Goal: Transaction & Acquisition: Purchase product/service

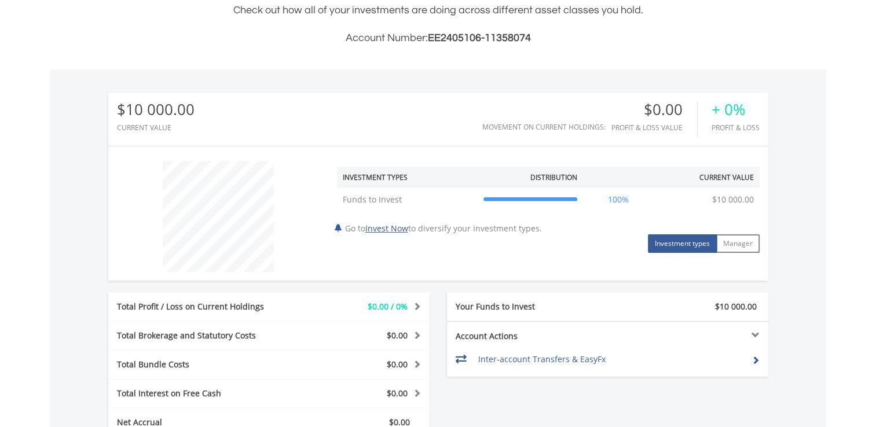
scroll to position [289, 0]
click at [386, 230] on link "Invest Now" at bounding box center [386, 227] width 43 height 11
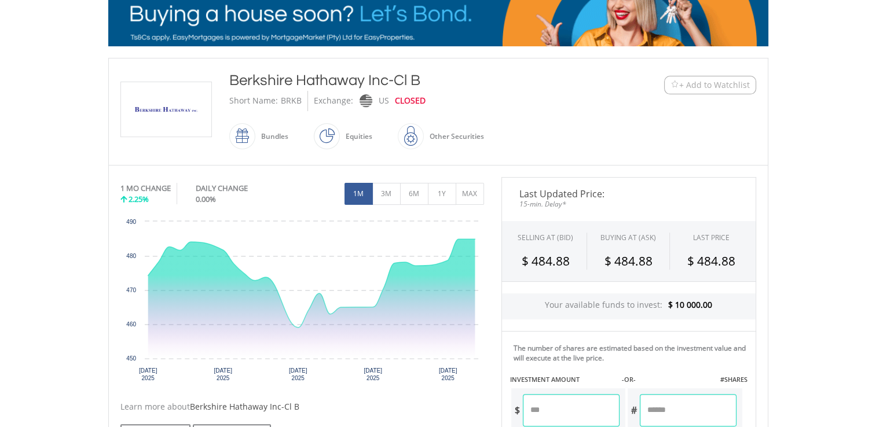
scroll to position [253, 0]
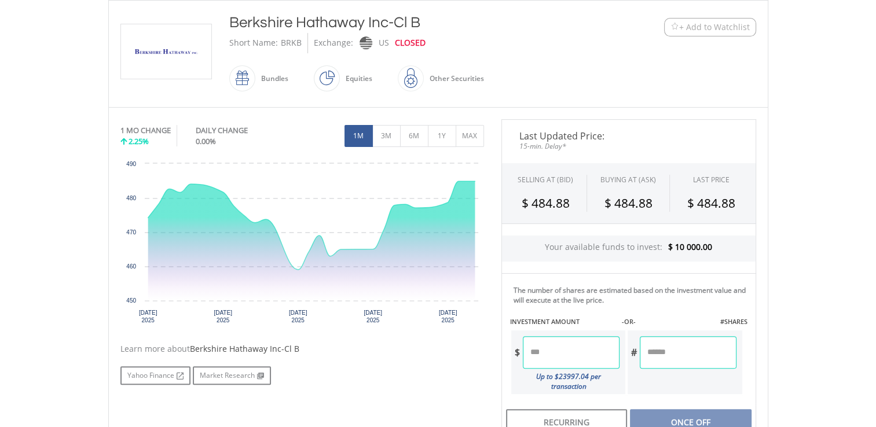
click at [576, 354] on input "number" at bounding box center [571, 352] width 97 height 32
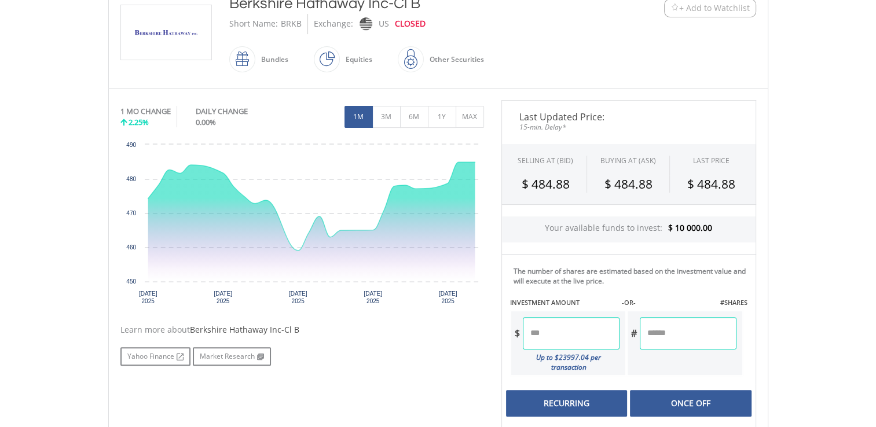
scroll to position [311, 0]
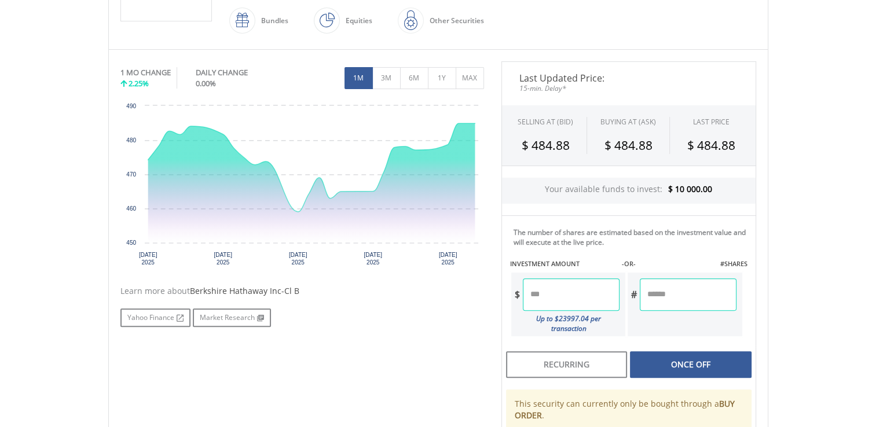
click at [677, 358] on div "Last Updated Price: 15-min. Delay* SELLING AT (BID) BUYING AT (ASK) LAST PRICE …" at bounding box center [629, 288] width 272 height 454
type input "*******"
type input "******"
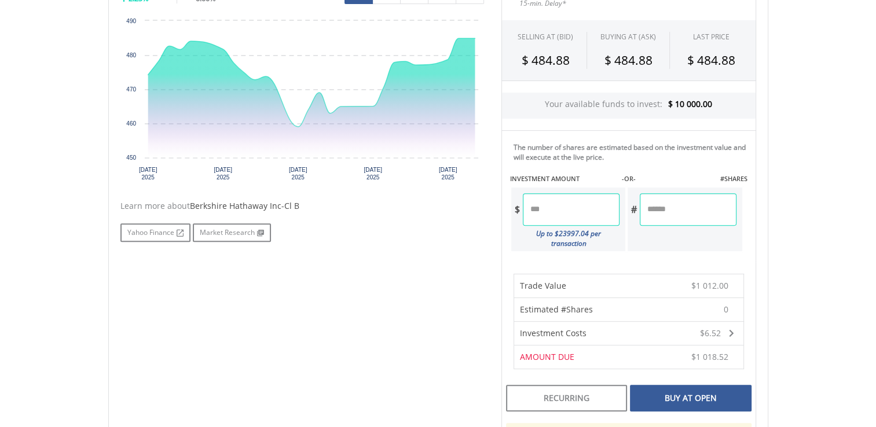
scroll to position [369, 0]
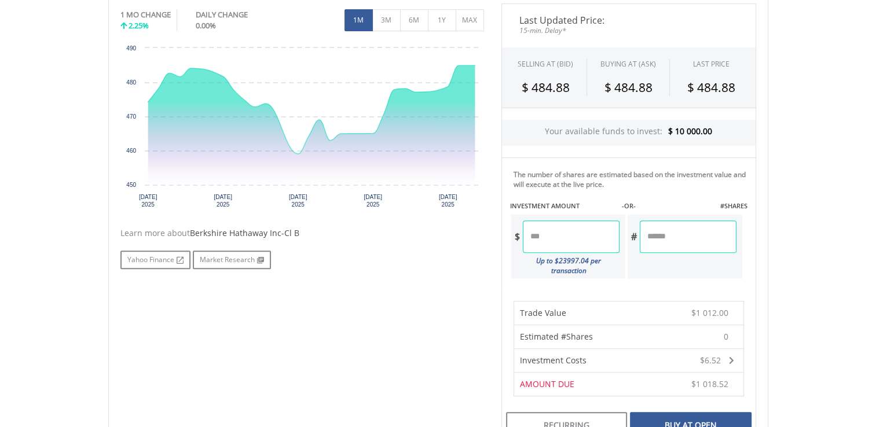
drag, startPoint x: 575, startPoint y: 234, endPoint x: 495, endPoint y: 234, distance: 79.3
click at [495, 234] on div "Last Updated Price: 15-min. Delay* SELLING AT (BID) BUYING AT (ASK) LAST PRICE …" at bounding box center [629, 289] width 272 height 573
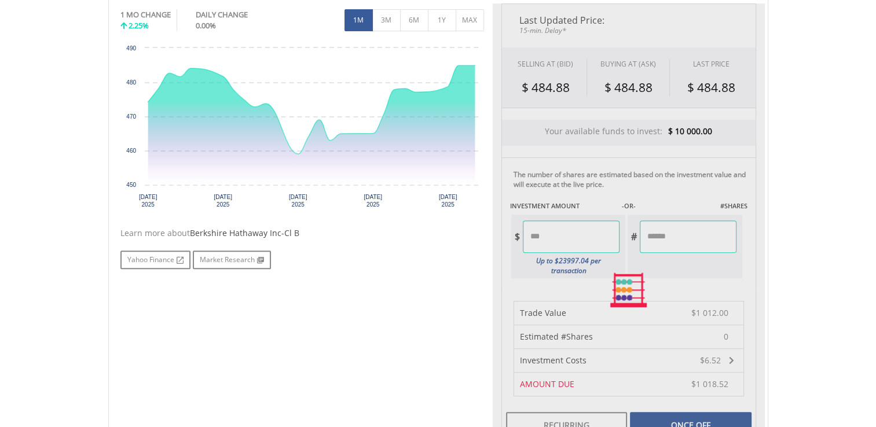
type input "*******"
type input "******"
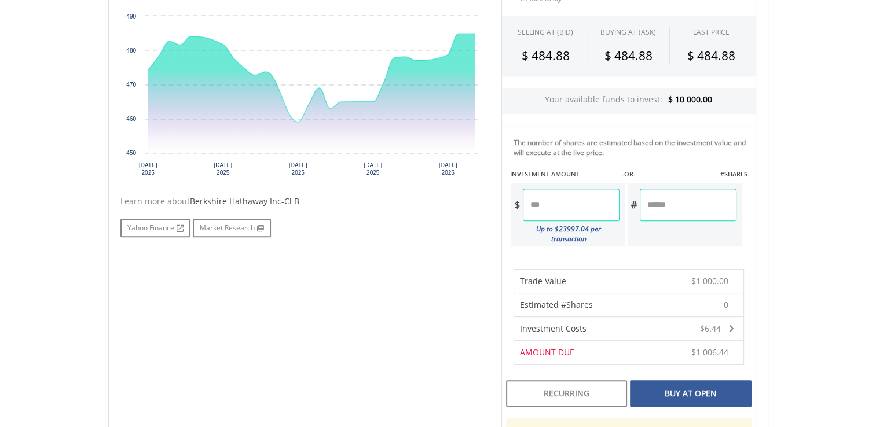
scroll to position [427, 0]
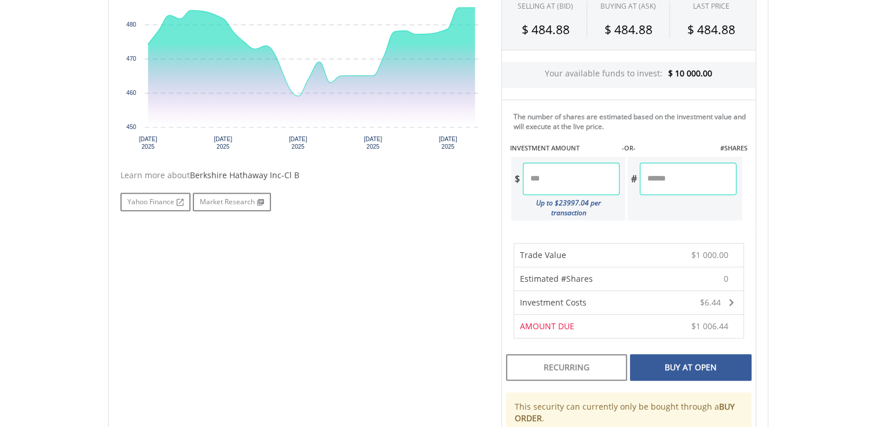
click at [671, 358] on div "Buy At Open" at bounding box center [690, 367] width 121 height 27
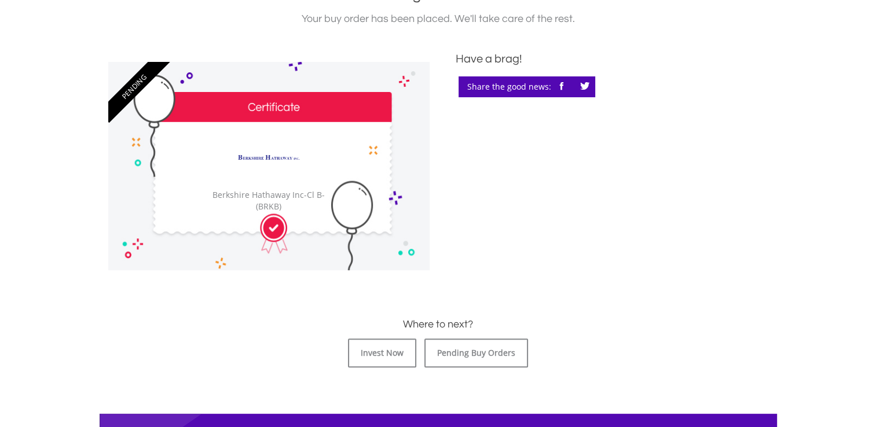
scroll to position [289, 0]
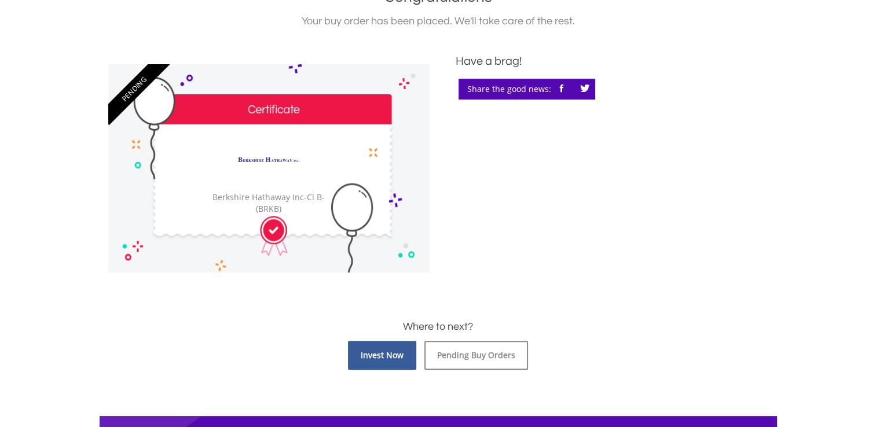
click at [393, 355] on link "Invest Now" at bounding box center [382, 355] width 68 height 29
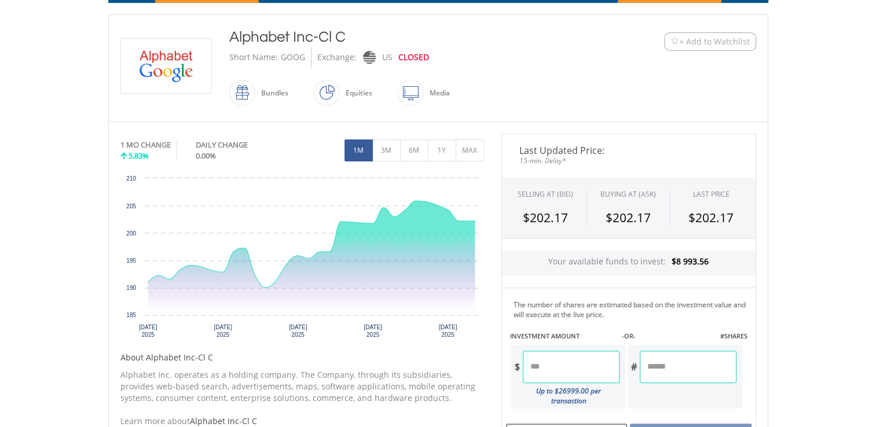
scroll to position [347, 0]
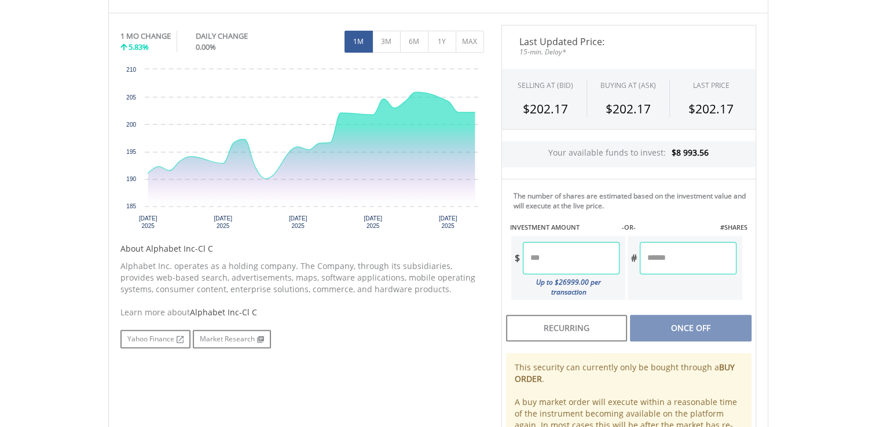
click at [565, 253] on input "number" at bounding box center [571, 258] width 97 height 32
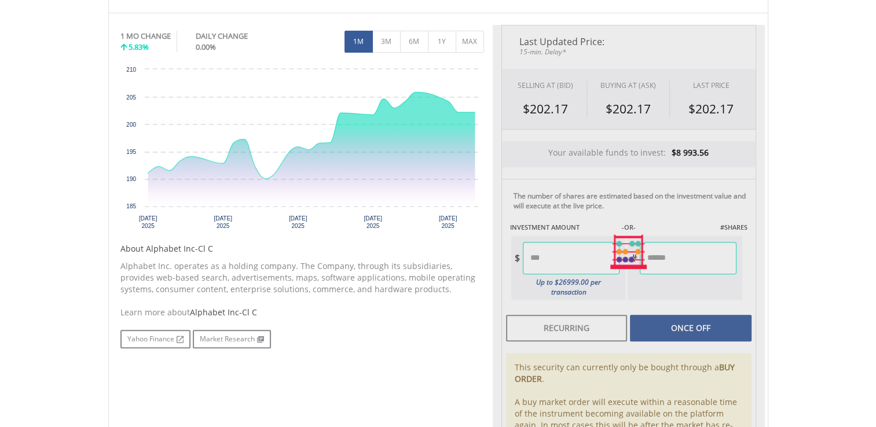
click at [667, 315] on div "Last Updated Price: 15-min. Delay* SELLING AT (BID) BUYING AT (ASK) LAST PRICE …" at bounding box center [629, 252] width 272 height 454
type input "******"
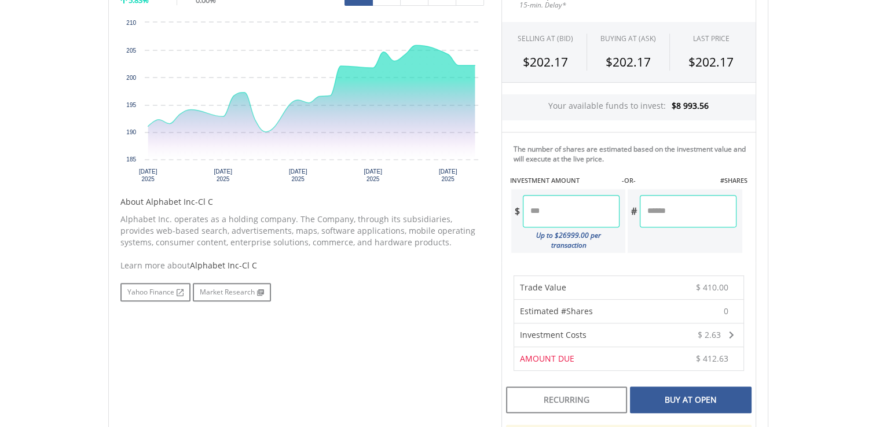
scroll to position [463, 0]
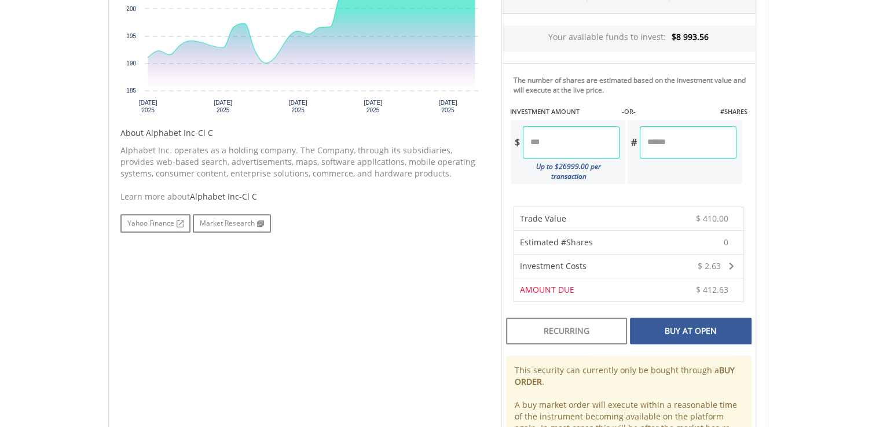
click at [668, 323] on div "Buy At Open" at bounding box center [690, 331] width 121 height 27
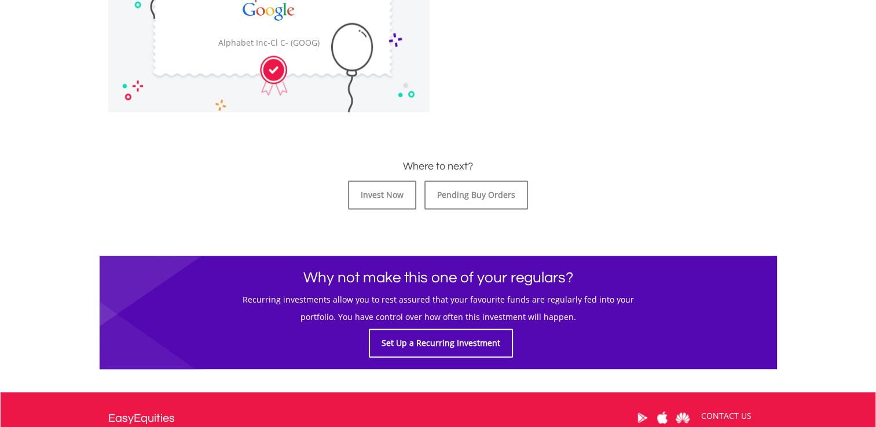
scroll to position [463, 0]
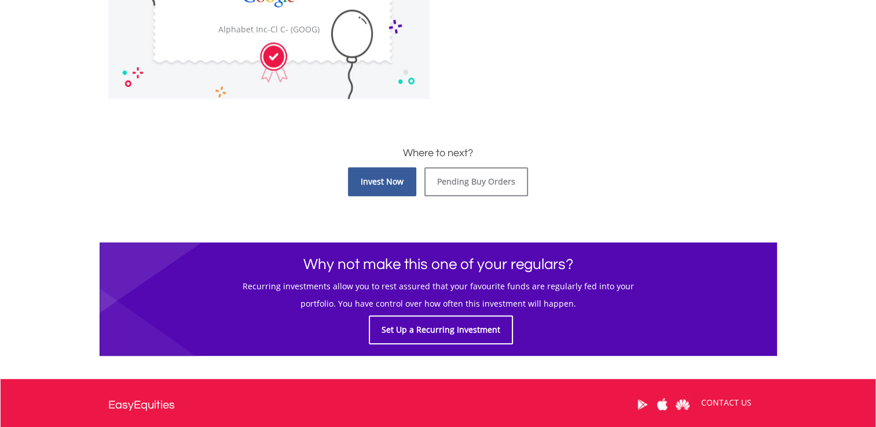
click at [368, 189] on link "Invest Now" at bounding box center [382, 181] width 68 height 29
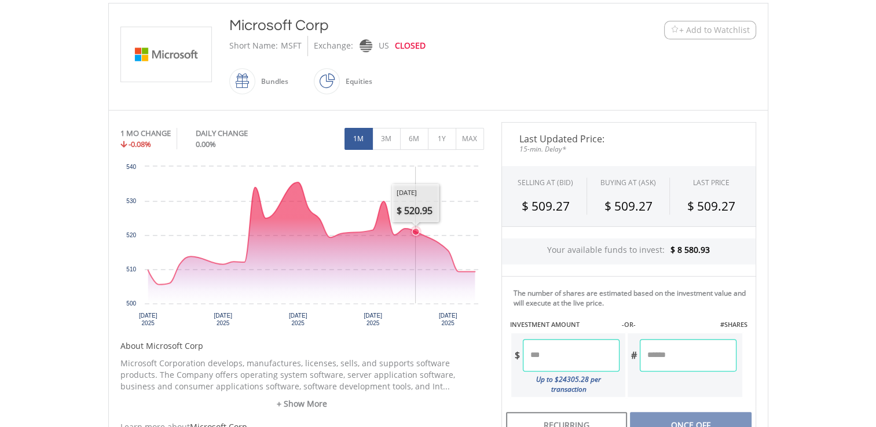
scroll to position [405, 0]
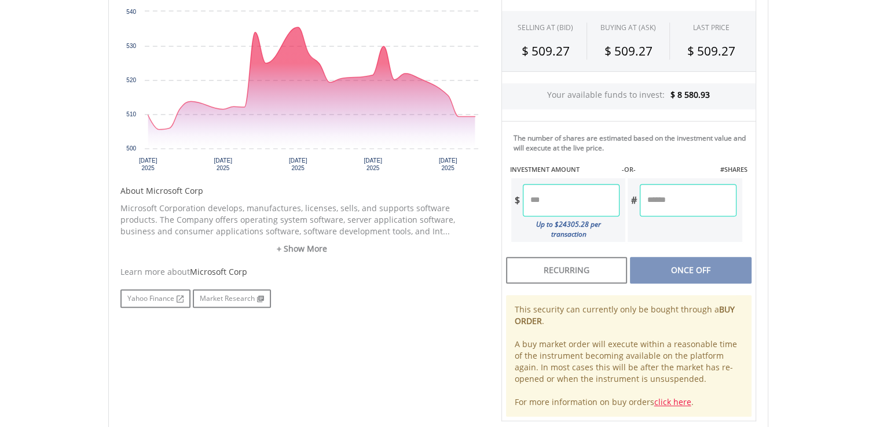
click at [580, 192] on input "number" at bounding box center [571, 200] width 97 height 32
type input "******"
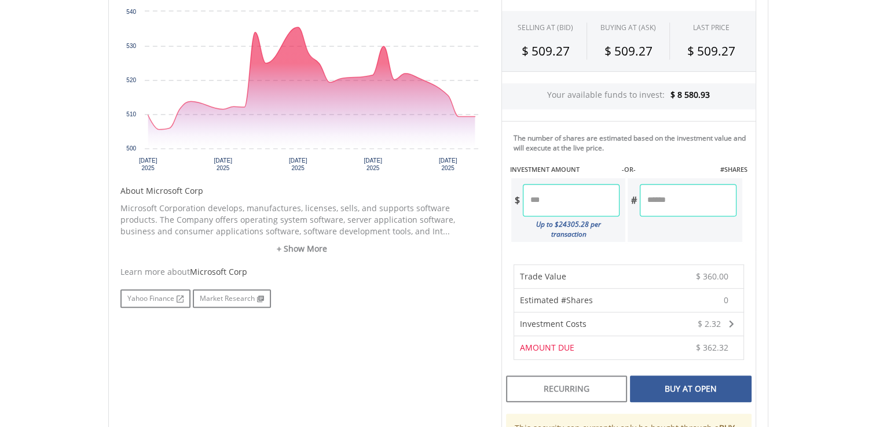
click at [660, 377] on div "Buy At Open" at bounding box center [690, 389] width 121 height 27
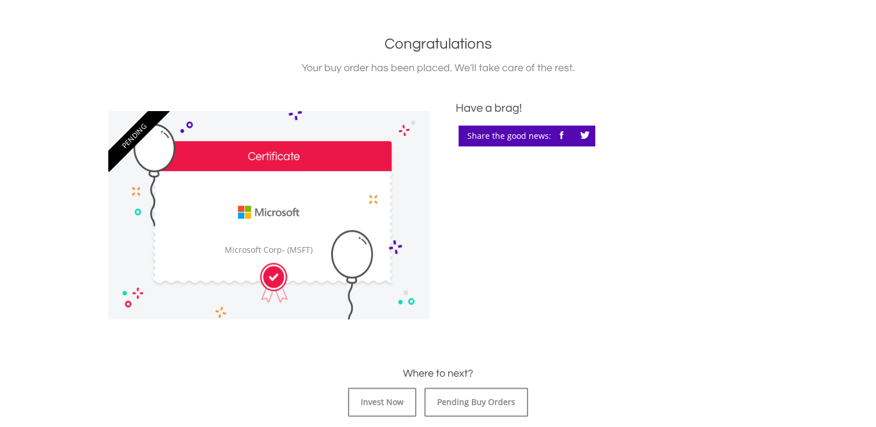
scroll to position [289, 0]
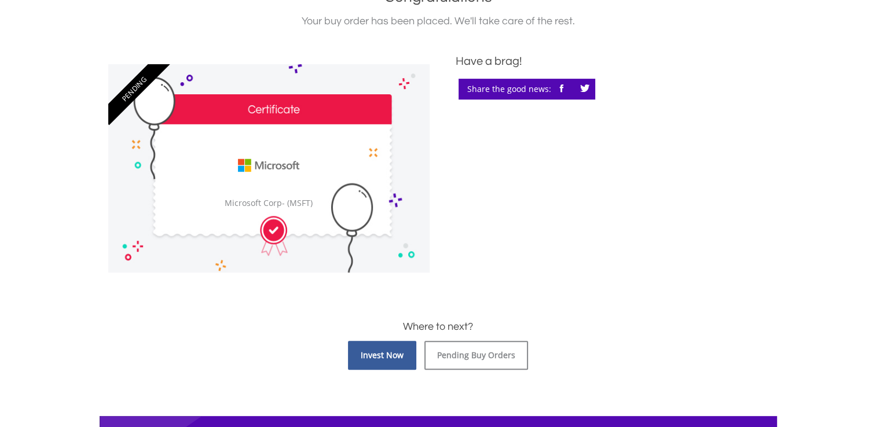
click at [398, 357] on link "Invest Now" at bounding box center [382, 355] width 68 height 29
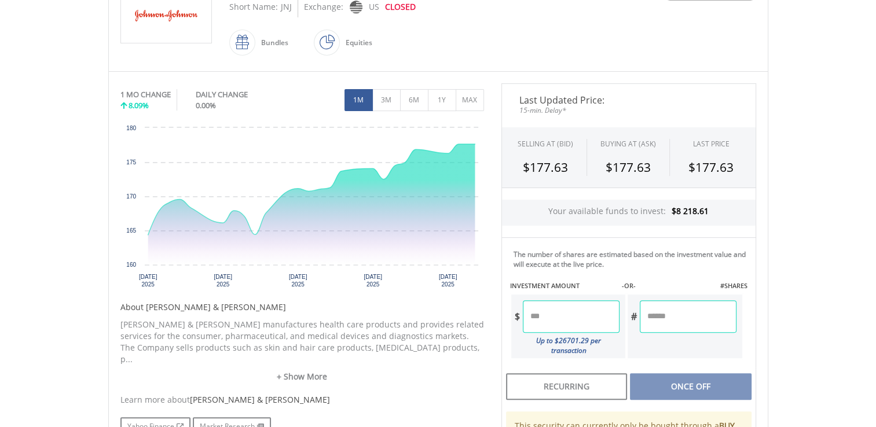
scroll to position [289, 0]
click at [575, 321] on input "number" at bounding box center [571, 316] width 97 height 32
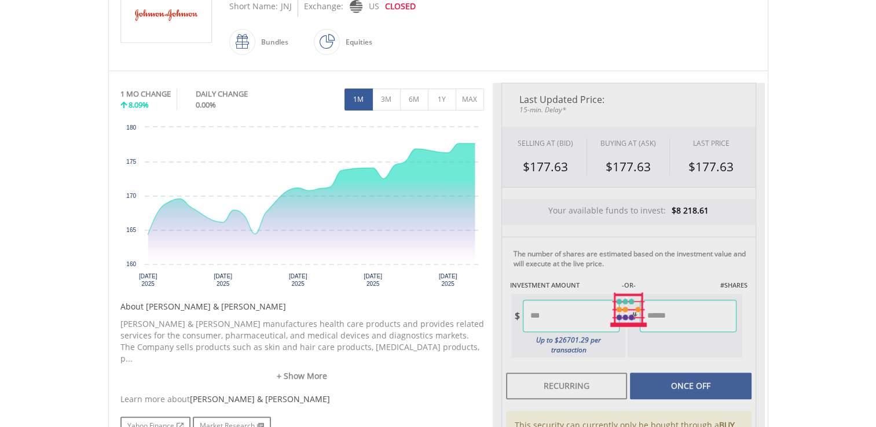
type input "******"
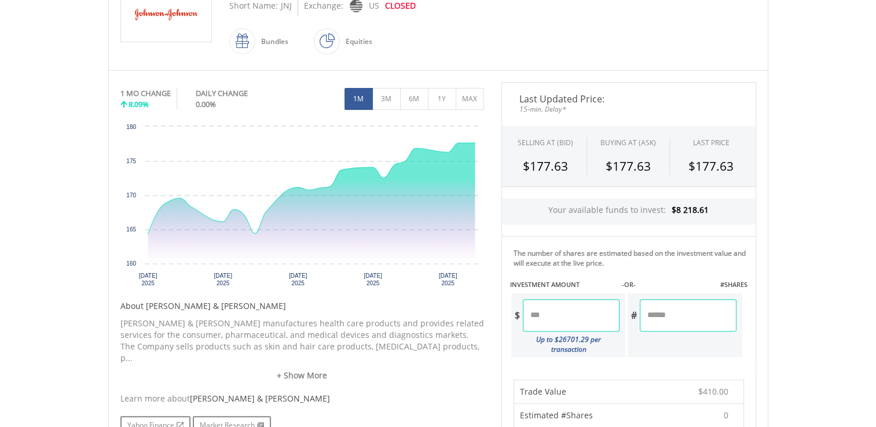
scroll to position [521, 0]
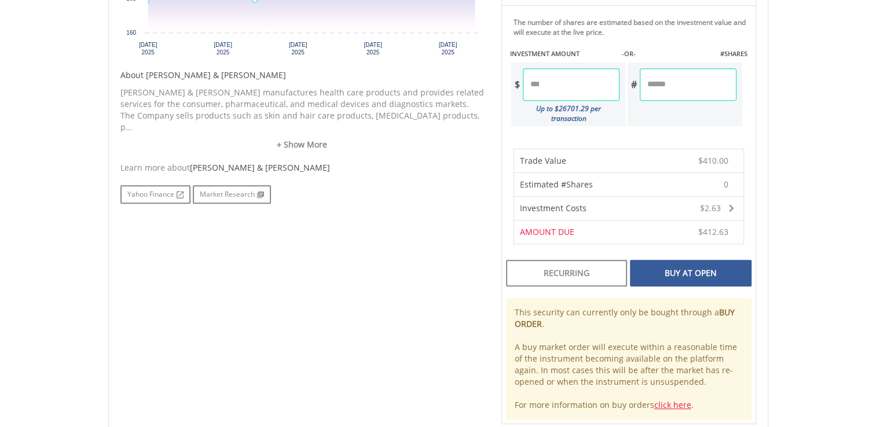
click at [681, 269] on div "Buy At Open" at bounding box center [690, 273] width 121 height 27
